Goal: Task Accomplishment & Management: Use online tool/utility

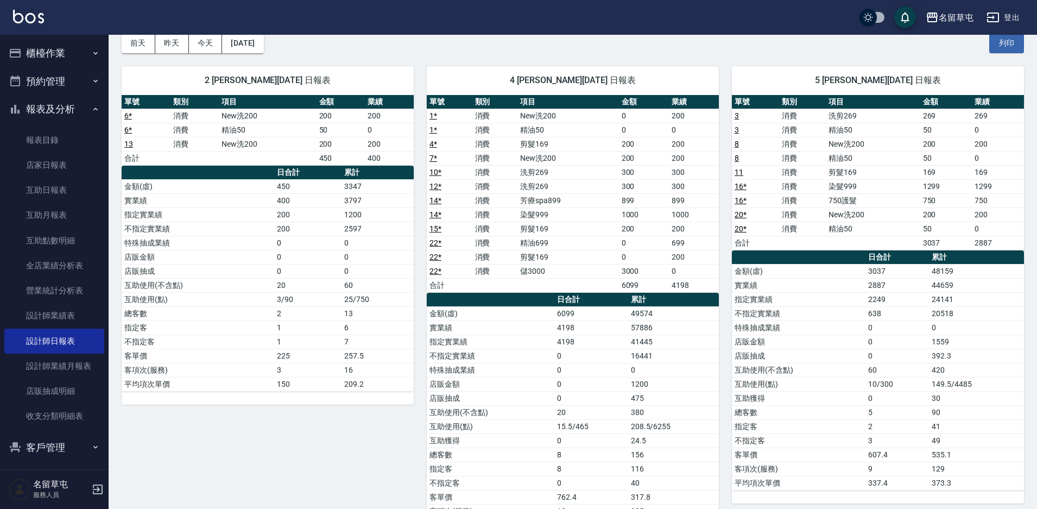
click at [33, 60] on button "櫃檯作業" at bounding box center [54, 53] width 100 height 28
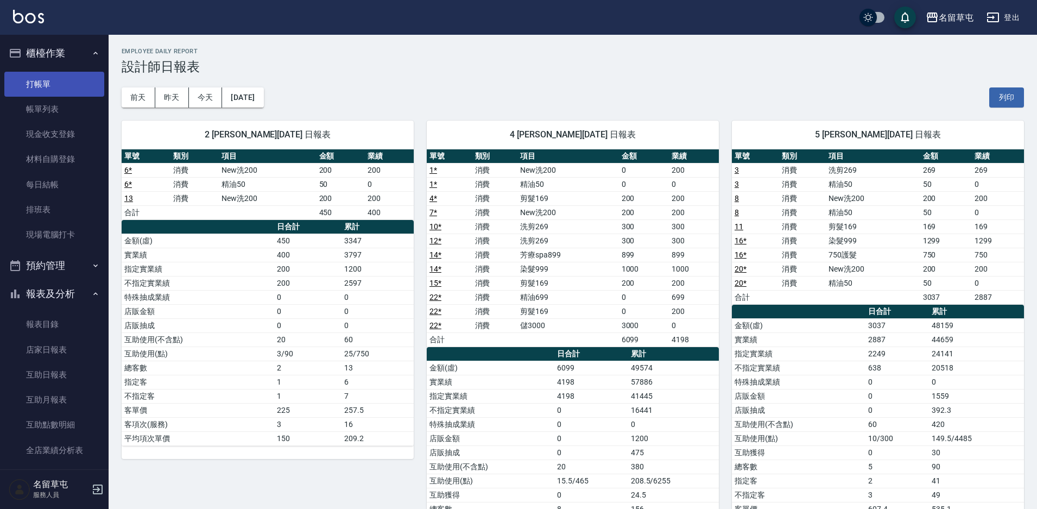
click at [53, 87] on link "打帳單" at bounding box center [54, 84] width 100 height 25
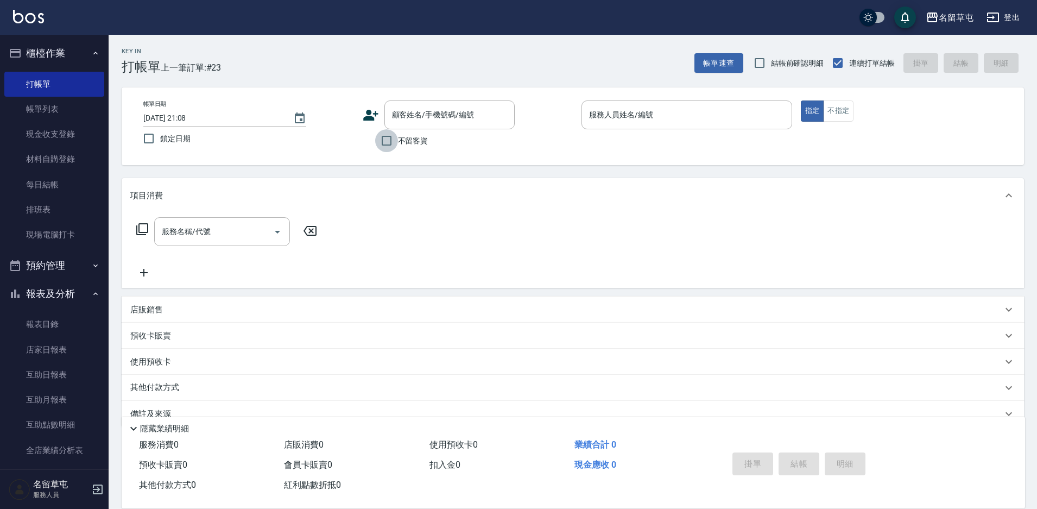
click at [383, 148] on input "不留客資" at bounding box center [386, 140] width 23 height 23
checkbox input "true"
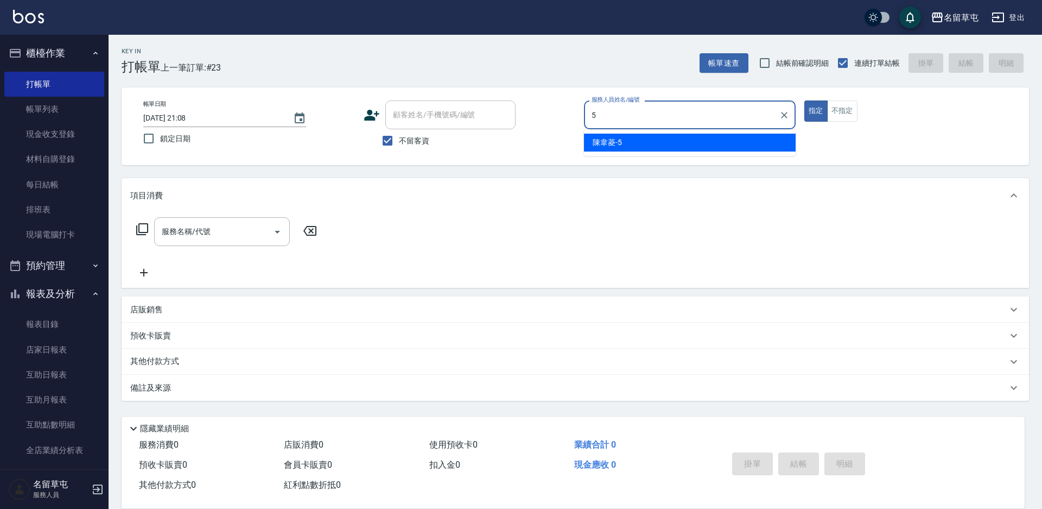
type input "[PERSON_NAME]-5"
type button "true"
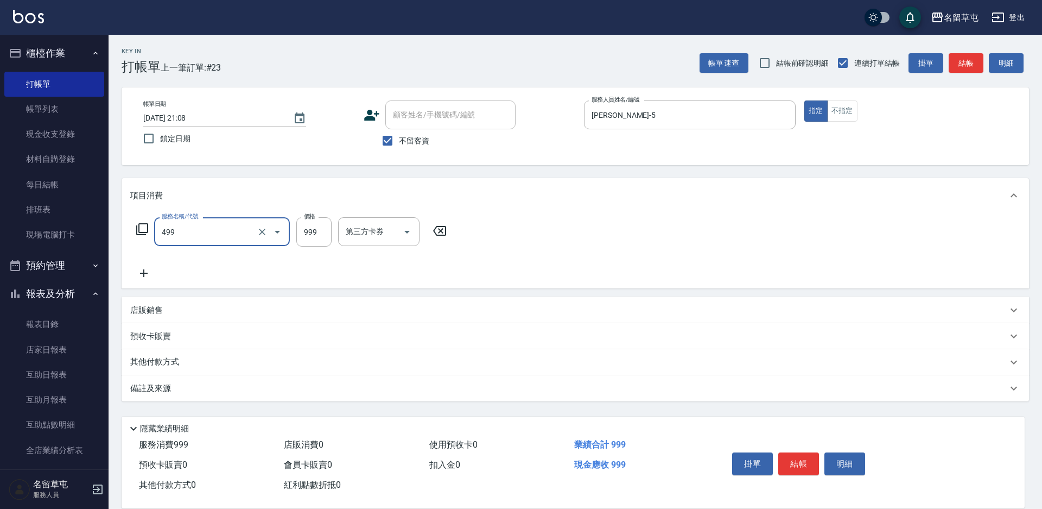
type input "染髮999(499)"
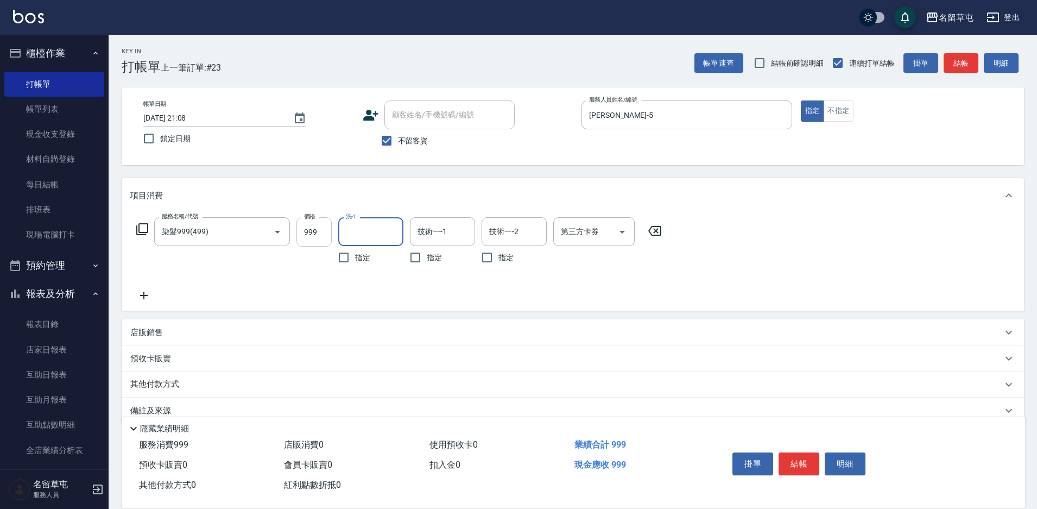
click at [326, 241] on input "999" at bounding box center [313, 231] width 35 height 29
type input "1000"
type input "[PERSON_NAME]-36"
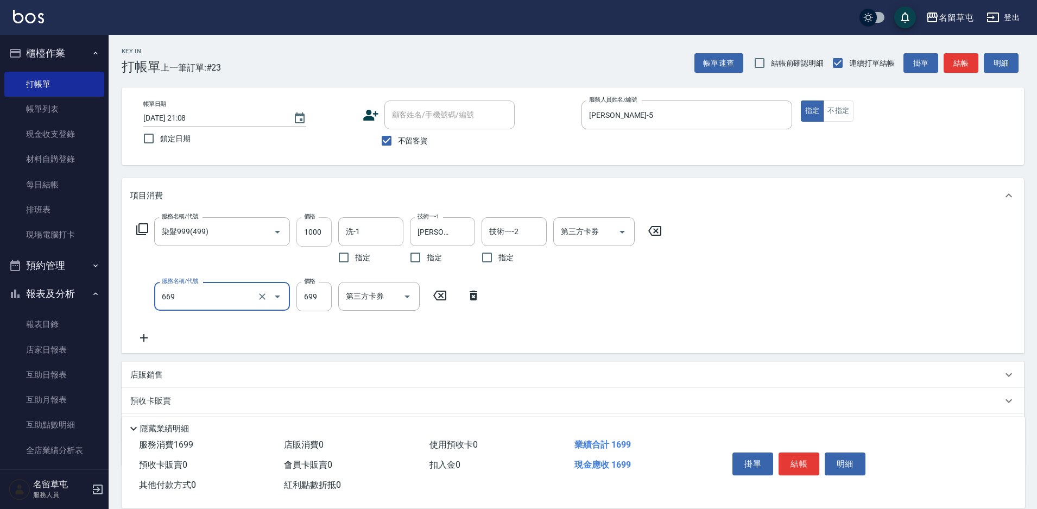
type input "精油699(669)"
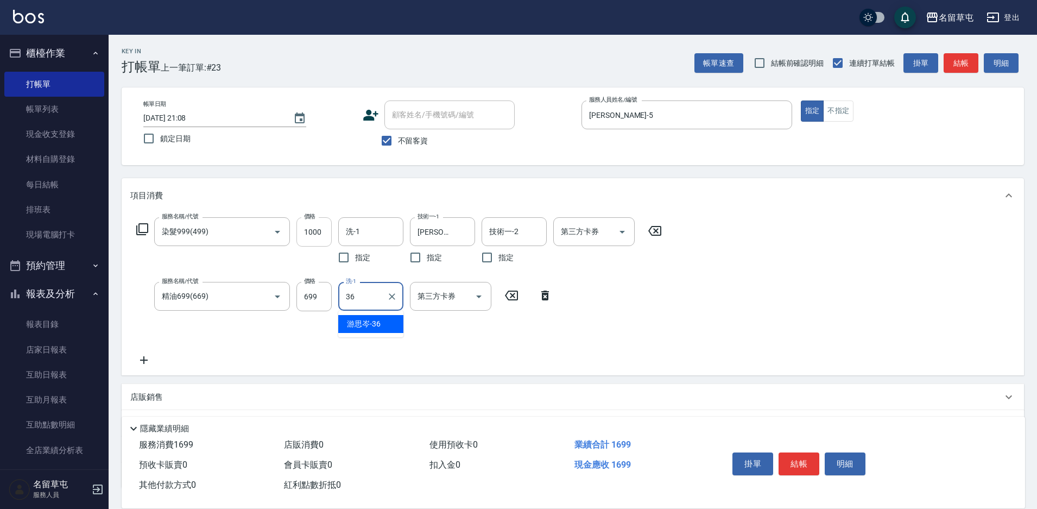
type input "[PERSON_NAME]-36"
click at [796, 455] on button "結帳" at bounding box center [798, 463] width 41 height 23
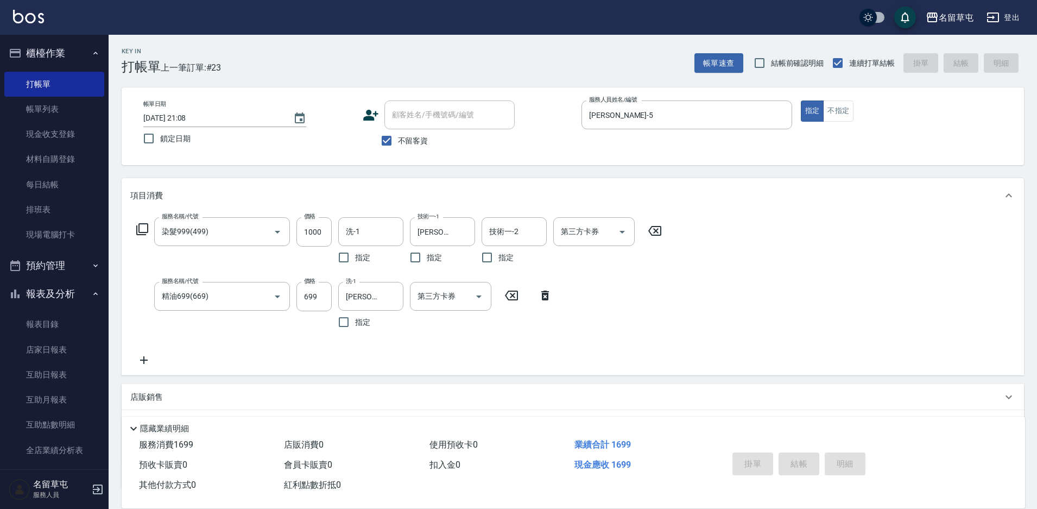
type input "[DATE] 21:09"
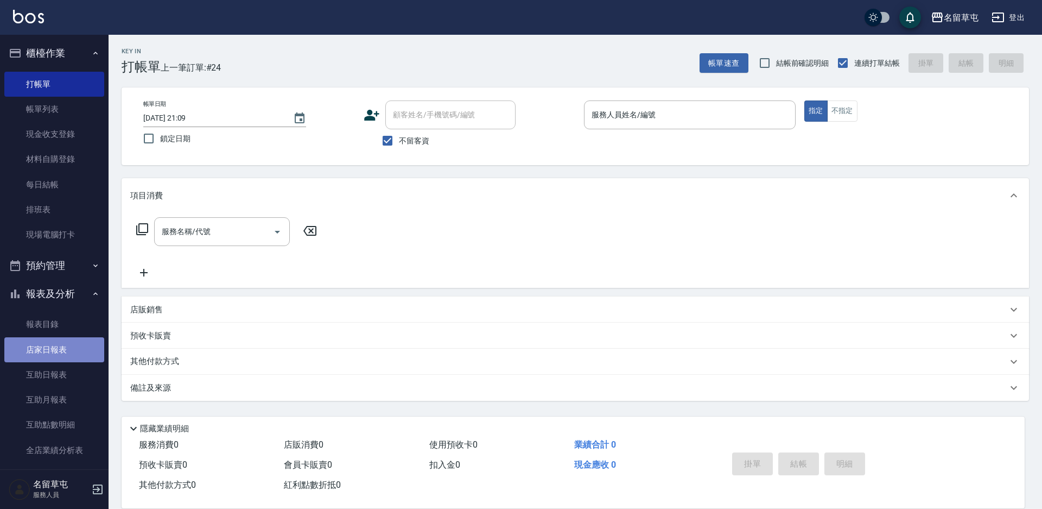
click at [70, 344] on link "店家日報表" at bounding box center [54, 349] width 100 height 25
